Goal: Use online tool/utility: Utilize a website feature to perform a specific function

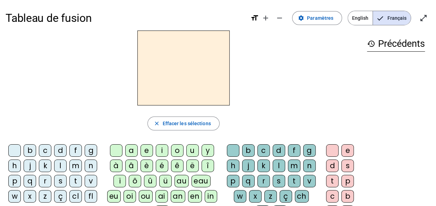
click at [75, 169] on div "m" at bounding box center [75, 166] width 13 height 13
click at [135, 150] on div "a" at bounding box center [131, 150] width 13 height 13
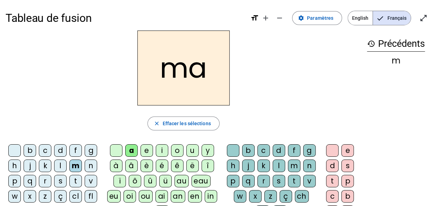
click at [63, 167] on div "l" at bounding box center [60, 166] width 13 height 13
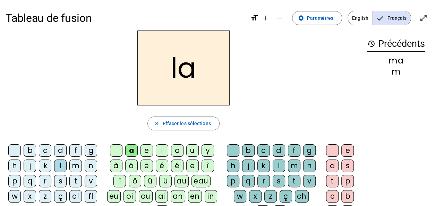
click at [150, 152] on div "e" at bounding box center [147, 150] width 13 height 13
click at [61, 152] on div "d" at bounding box center [60, 150] width 13 height 13
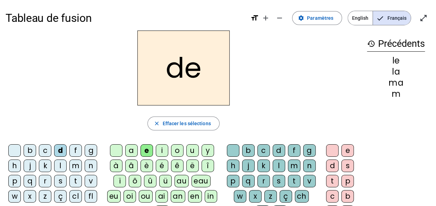
click at [190, 150] on div "u" at bounding box center [192, 150] width 13 height 13
click at [78, 181] on div "t" at bounding box center [75, 181] width 13 height 13
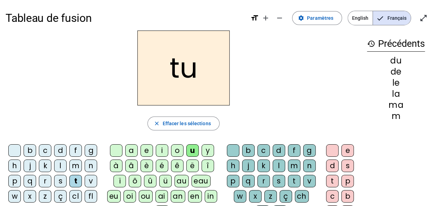
click at [135, 151] on div "a" at bounding box center [131, 150] width 13 height 13
click at [150, 150] on div "e" at bounding box center [147, 150] width 13 height 13
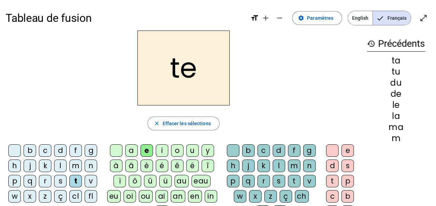
click at [81, 167] on div "m" at bounding box center [75, 166] width 13 height 13
